Goal: Information Seeking & Learning: Learn about a topic

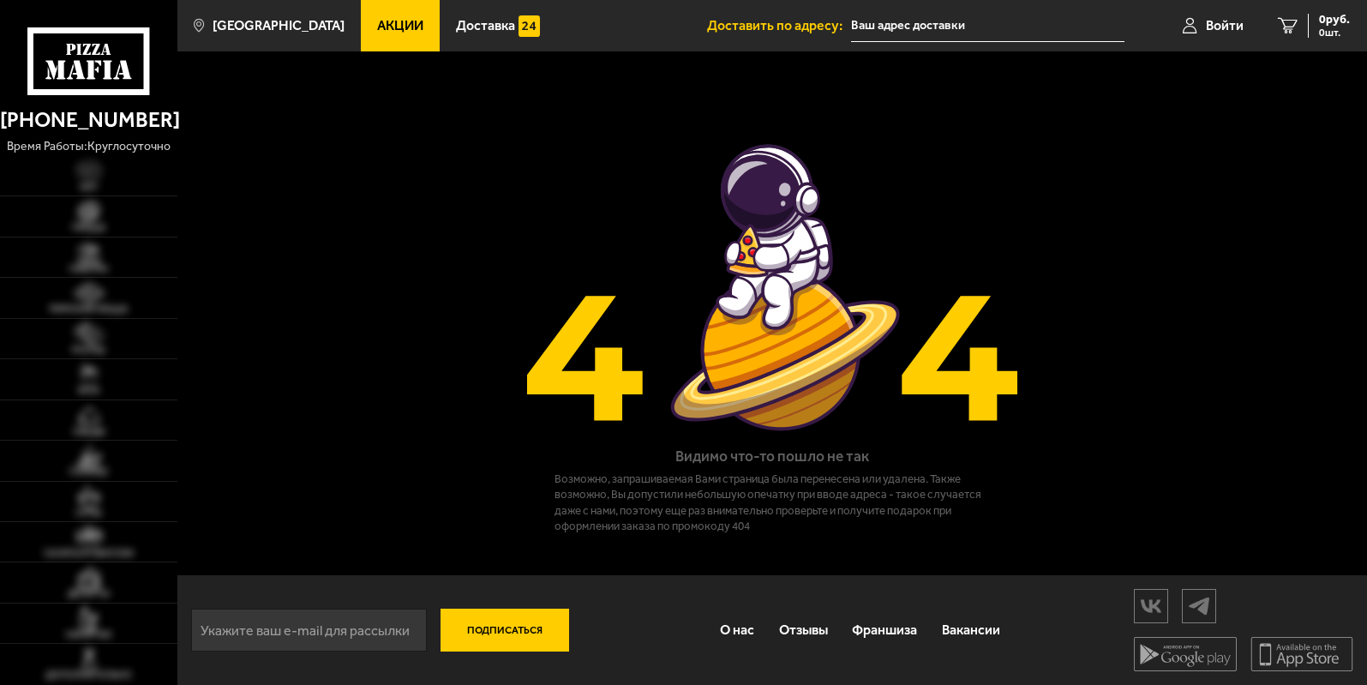
type input "[STREET_ADDRESS]"
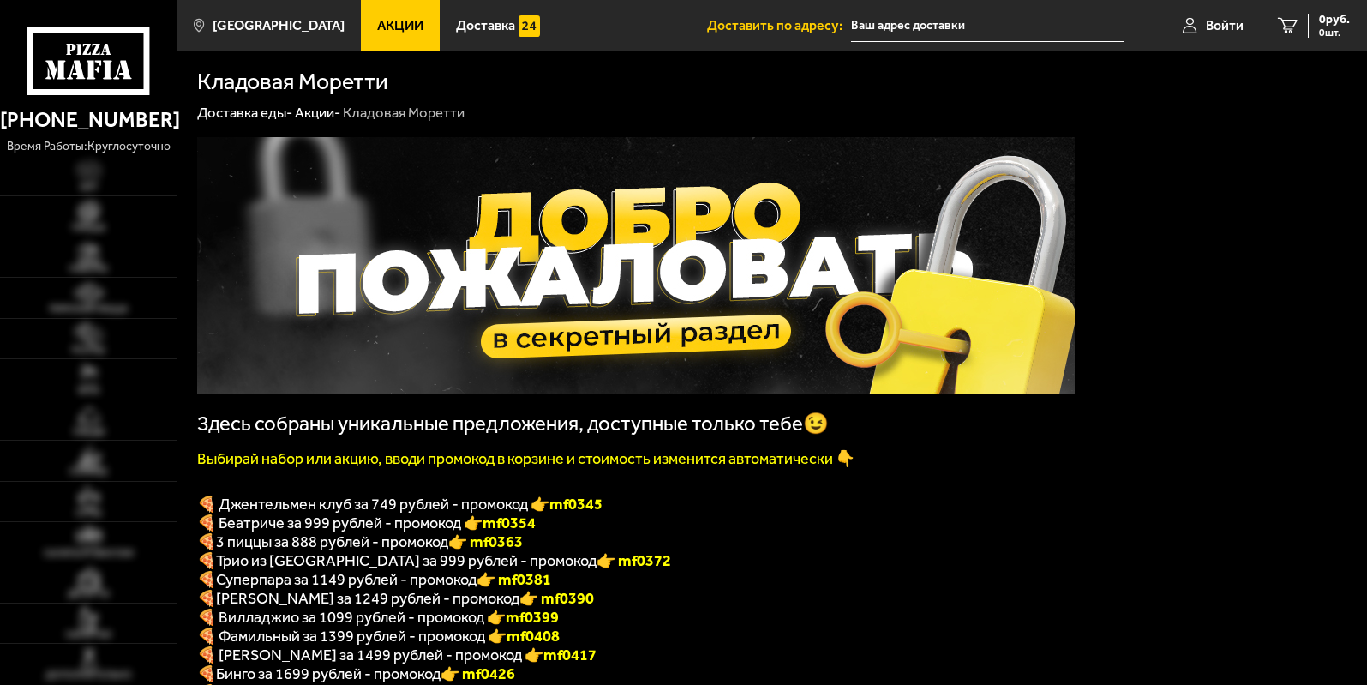
type input "[STREET_ADDRESS]"
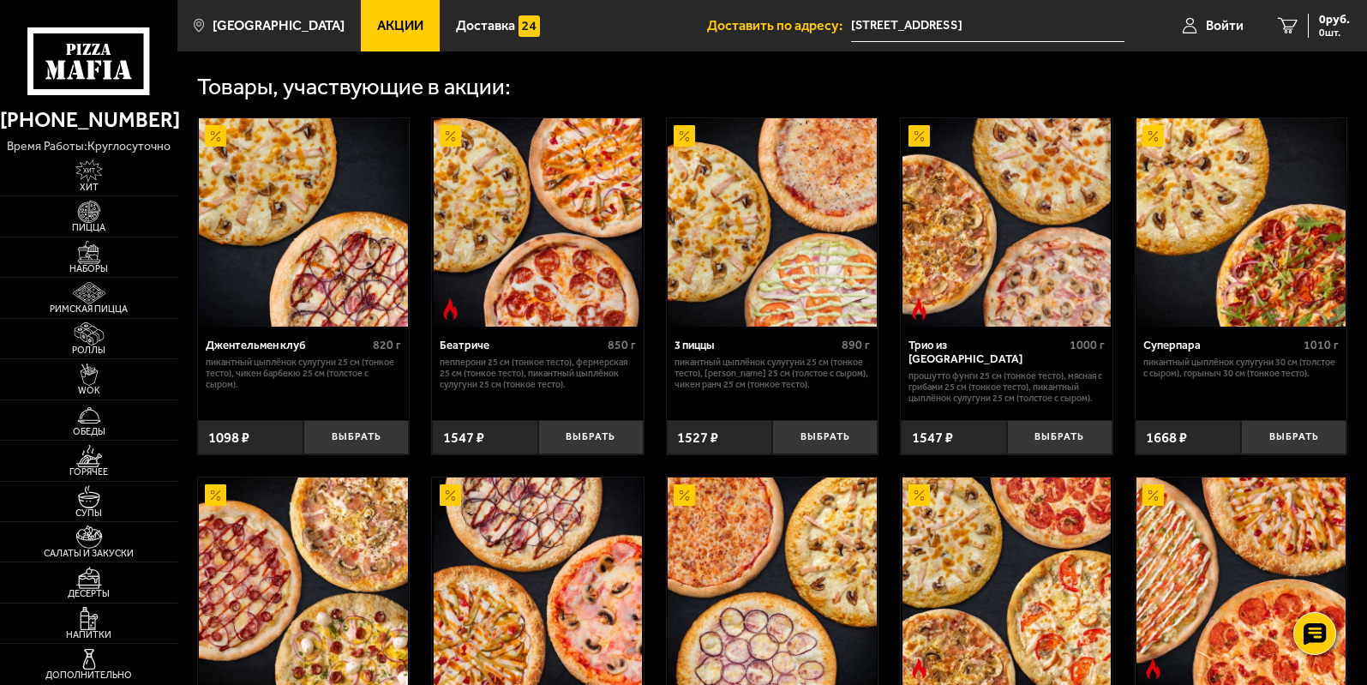
scroll to position [343, 0]
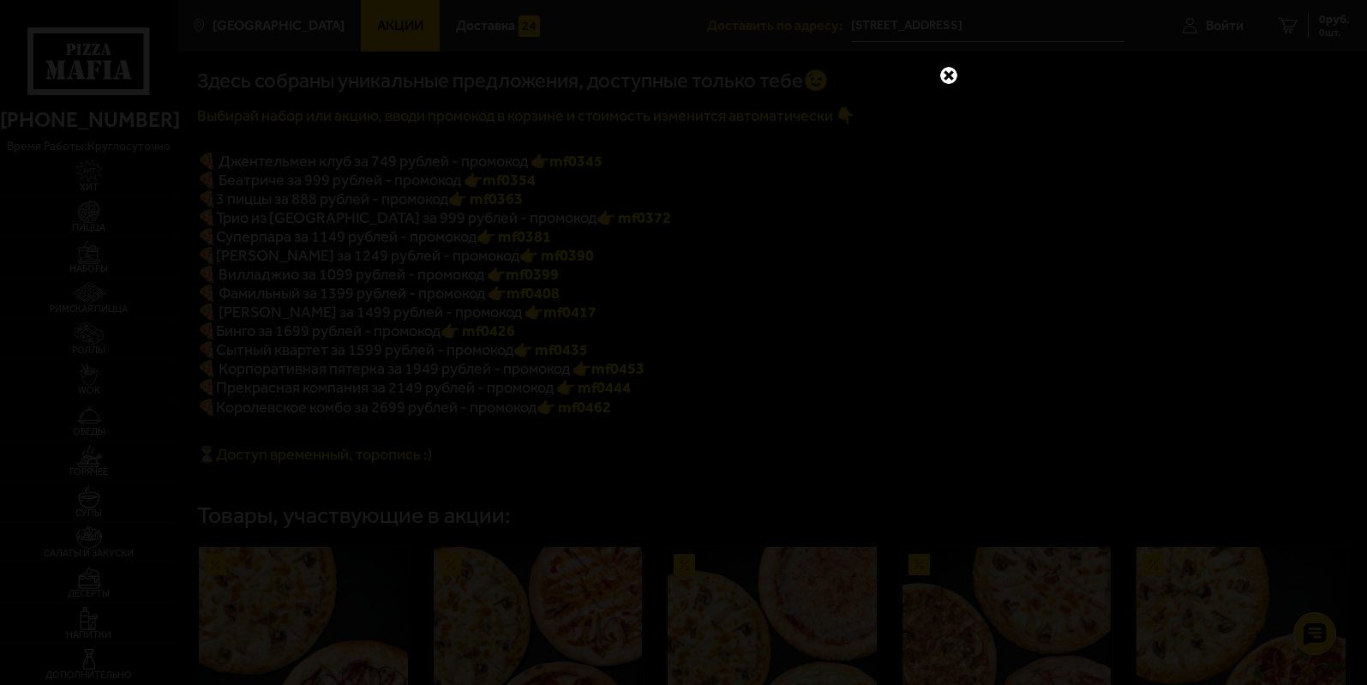
click at [947, 78] on link at bounding box center [949, 75] width 22 height 22
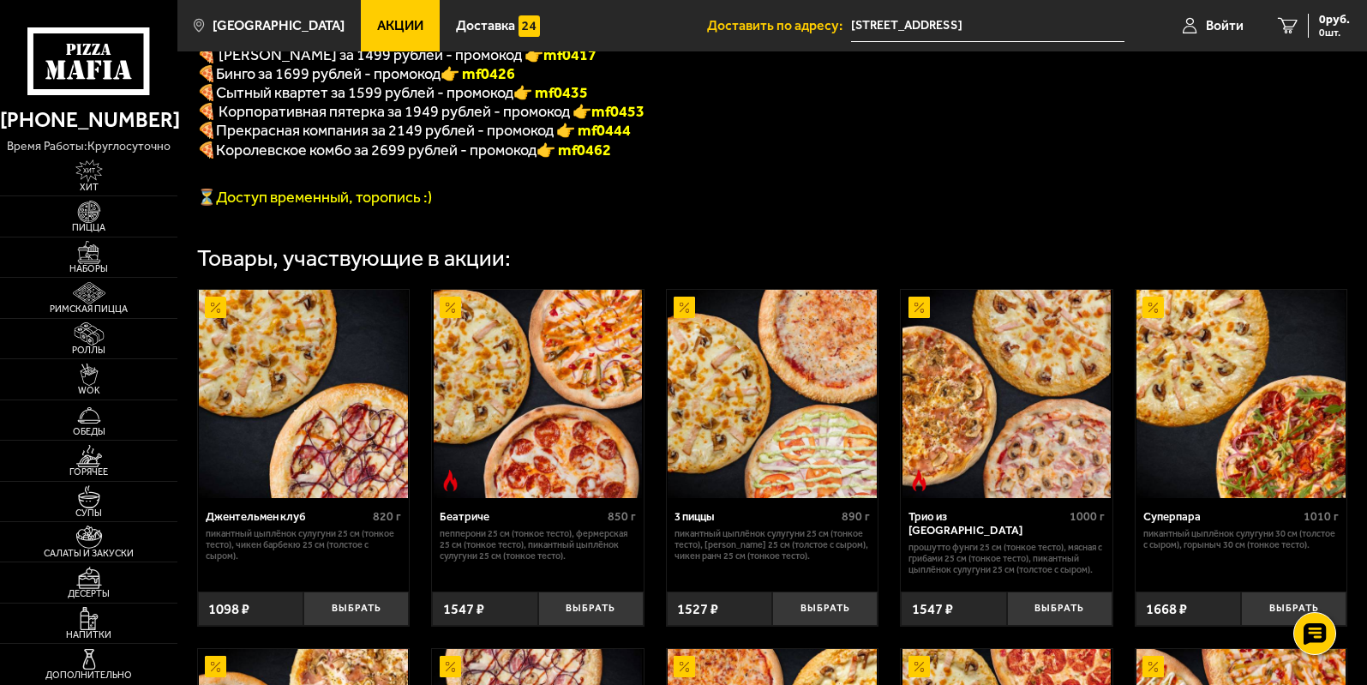
scroll to position [943, 0]
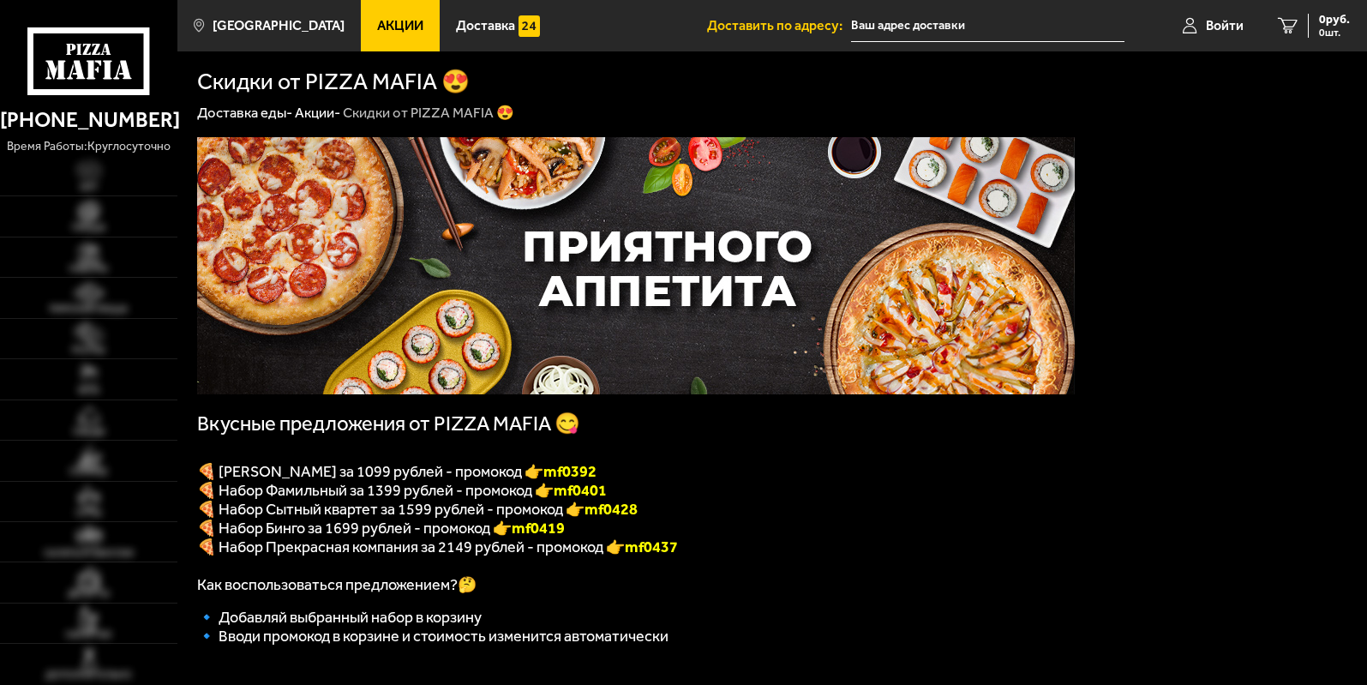
type input "[STREET_ADDRESS]"
